Goal: Task Accomplishment & Management: Manage account settings

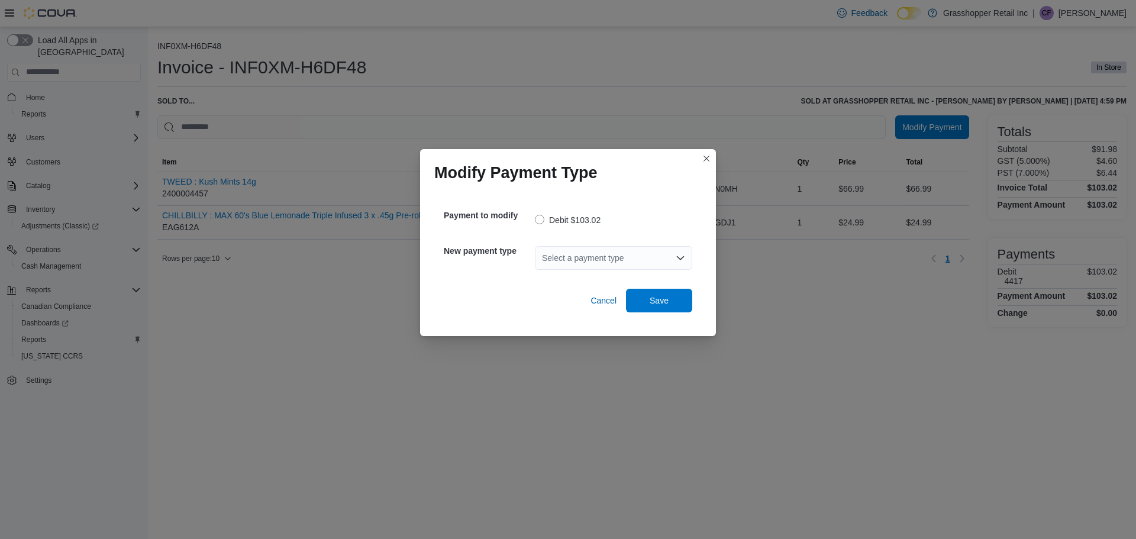
click at [577, 257] on div "Select a payment type" at bounding box center [613, 258] width 157 height 24
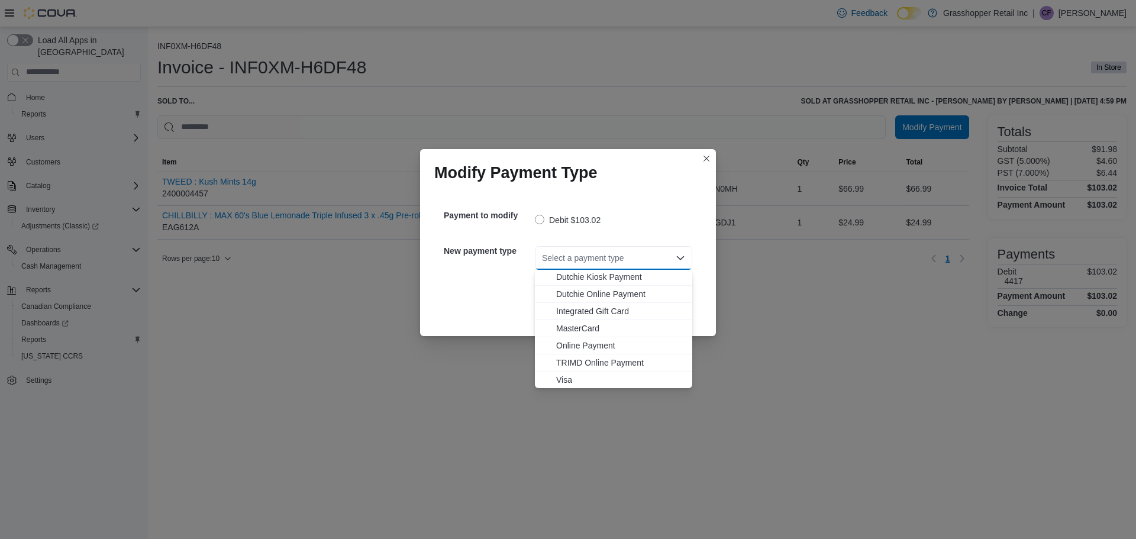
scroll to position [70, 0]
click at [569, 380] on span "Visa" at bounding box center [620, 379] width 129 height 12
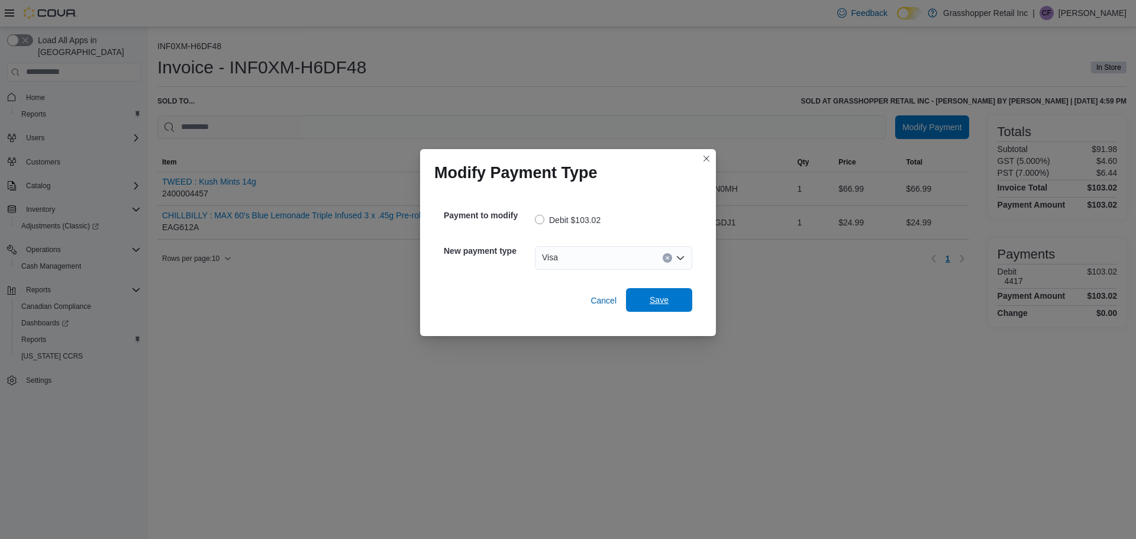
click at [664, 300] on span "Save" at bounding box center [659, 300] width 19 height 12
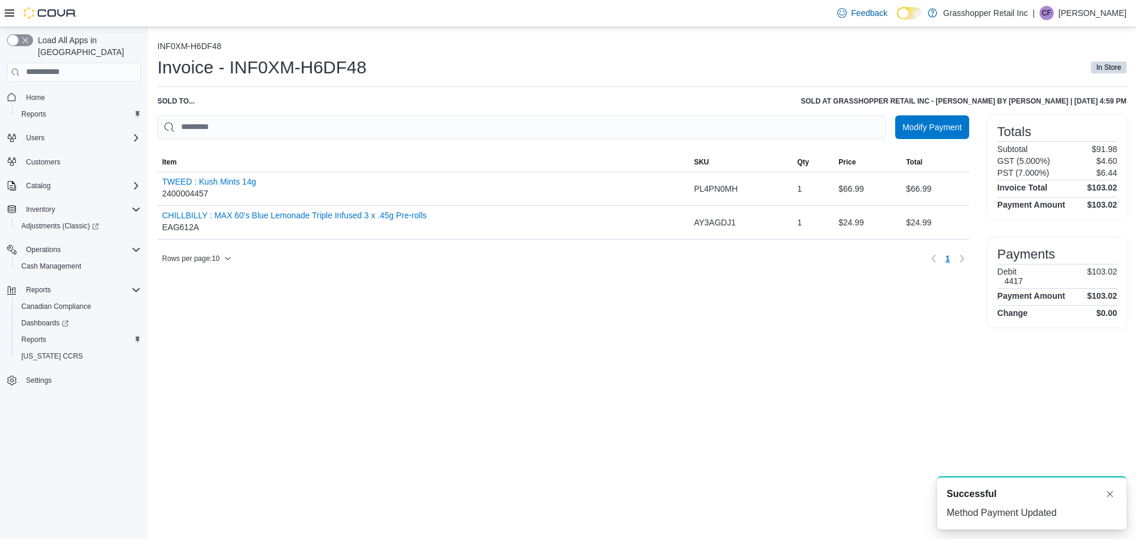
scroll to position [0, 0]
